Goal: Register for event/course

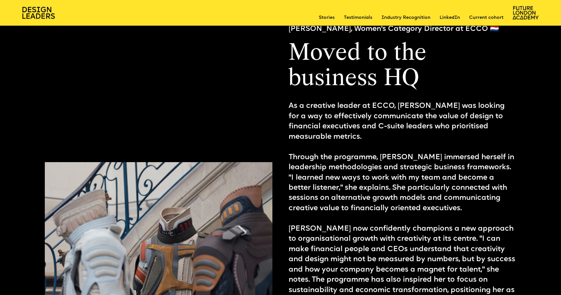
scroll to position [3336, 0]
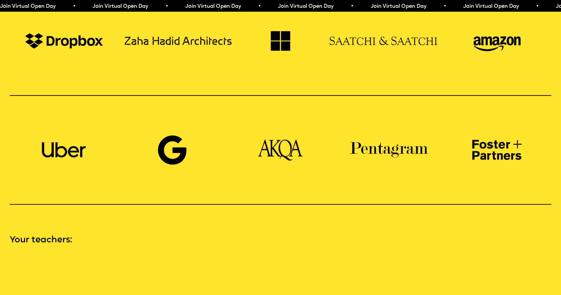
scroll to position [629, 0]
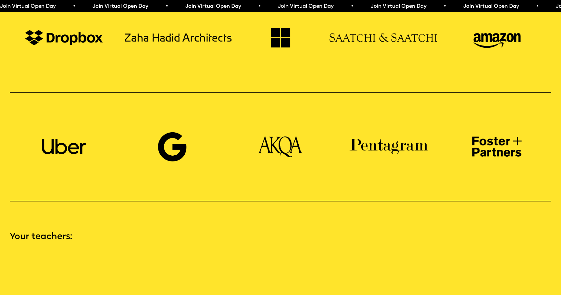
click at [291, 6] on span "Join Virtual Open Day • Join Virtual Open Day • Join Virtual Open Day • Join Vi…" at bounding box center [230, 6] width 463 height 5
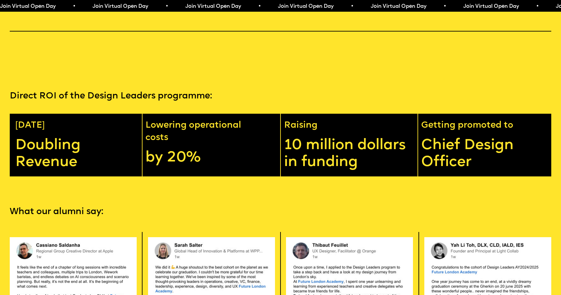
scroll to position [1298, 0]
